Goal: Information Seeking & Learning: Learn about a topic

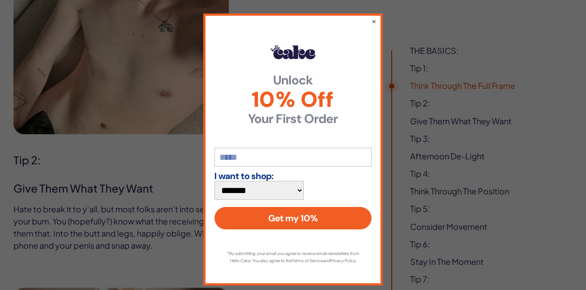
scroll to position [1149, 0]
click at [373, 20] on button "×" at bounding box center [374, 21] width 6 height 11
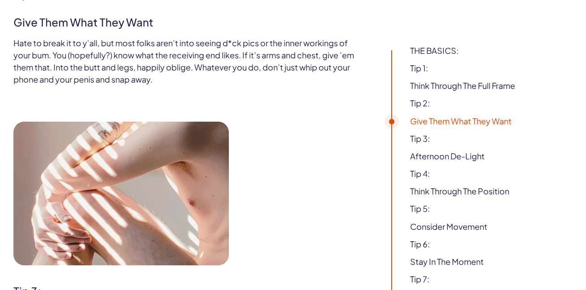
scroll to position [1314, 0]
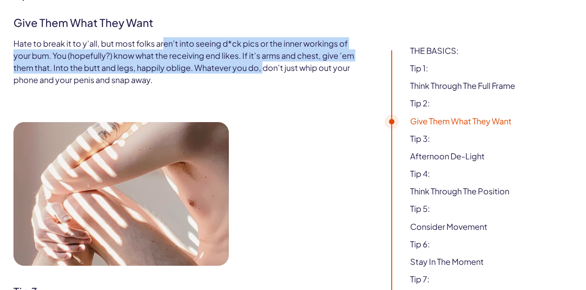
drag, startPoint x: 163, startPoint y: 42, endPoint x: 266, endPoint y: 62, distance: 105.1
click at [266, 62] on p "Hate to break it to y’all, but most folks aren’t into seeing d*ck pics or the i…" at bounding box center [185, 61] width 344 height 48
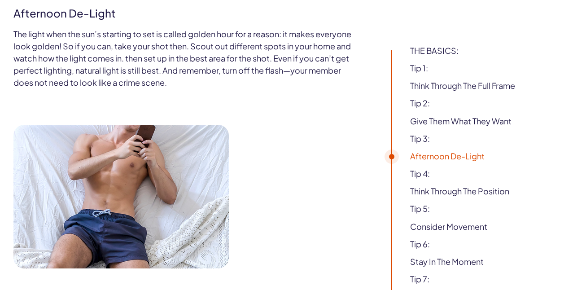
scroll to position [1621, 0]
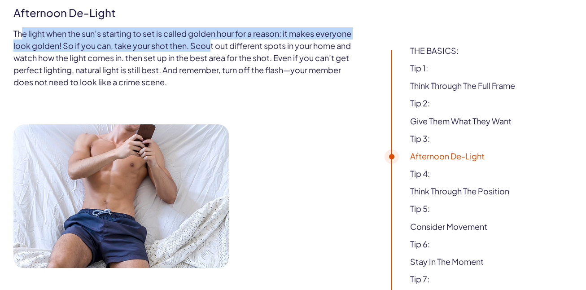
drag, startPoint x: 21, startPoint y: 31, endPoint x: 211, endPoint y: 47, distance: 190.1
click at [211, 47] on p "The light when the sun’s starting to set is called golden hour for a reason: it…" at bounding box center [185, 57] width 344 height 61
click at [122, 44] on p "The light when the sun’s starting to set is called golden hour for a reason: it…" at bounding box center [185, 57] width 344 height 61
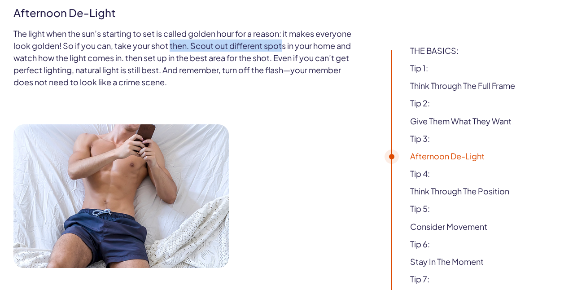
drag, startPoint x: 169, startPoint y: 41, endPoint x: 282, endPoint y: 49, distance: 113.4
click at [282, 49] on p "The light when the sun’s starting to set is called golden hour for a reason: it…" at bounding box center [185, 57] width 344 height 61
click at [277, 59] on p "The light when the sun’s starting to set is called golden hour for a reason: it…" at bounding box center [185, 57] width 344 height 61
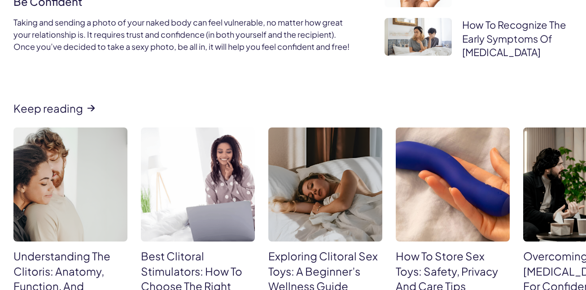
scroll to position [3117, 0]
